Goal: Entertainment & Leisure: Consume media (video, audio)

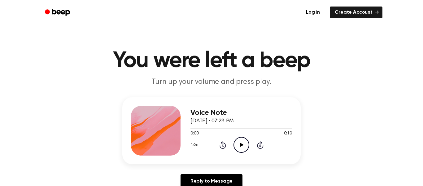
click at [242, 145] on icon at bounding box center [241, 145] width 3 height 4
click at [208, 22] on div "Log in Create Account" at bounding box center [212, 12] width 342 height 25
click at [248, 150] on icon "Play Audio" at bounding box center [242, 145] width 16 height 16
click at [240, 148] on icon "Play Audio" at bounding box center [242, 145] width 16 height 16
click at [243, 143] on icon "Play Audio" at bounding box center [242, 145] width 16 height 16
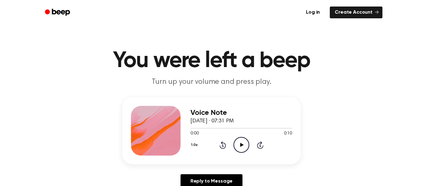
click at [240, 146] on icon "Play Audio" at bounding box center [242, 145] width 16 height 16
click at [239, 146] on icon "Play Audio" at bounding box center [242, 145] width 16 height 16
click at [241, 143] on icon "Play Audio" at bounding box center [242, 145] width 16 height 16
click at [243, 146] on icon "Play Audio" at bounding box center [242, 145] width 16 height 16
click at [241, 146] on icon "Play Audio" at bounding box center [242, 145] width 16 height 16
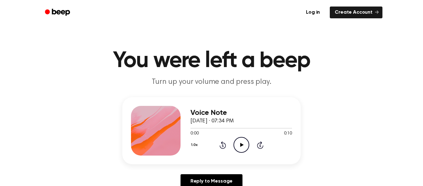
click at [239, 145] on icon "Play Audio" at bounding box center [242, 145] width 16 height 16
click at [237, 145] on icon "Play Audio" at bounding box center [242, 145] width 16 height 16
click at [243, 149] on icon "Play Audio" at bounding box center [242, 145] width 16 height 16
click at [244, 149] on icon "Play Audio" at bounding box center [242, 145] width 16 height 16
click at [243, 142] on icon "Play Audio" at bounding box center [242, 145] width 16 height 16
